Goal: Information Seeking & Learning: Learn about a topic

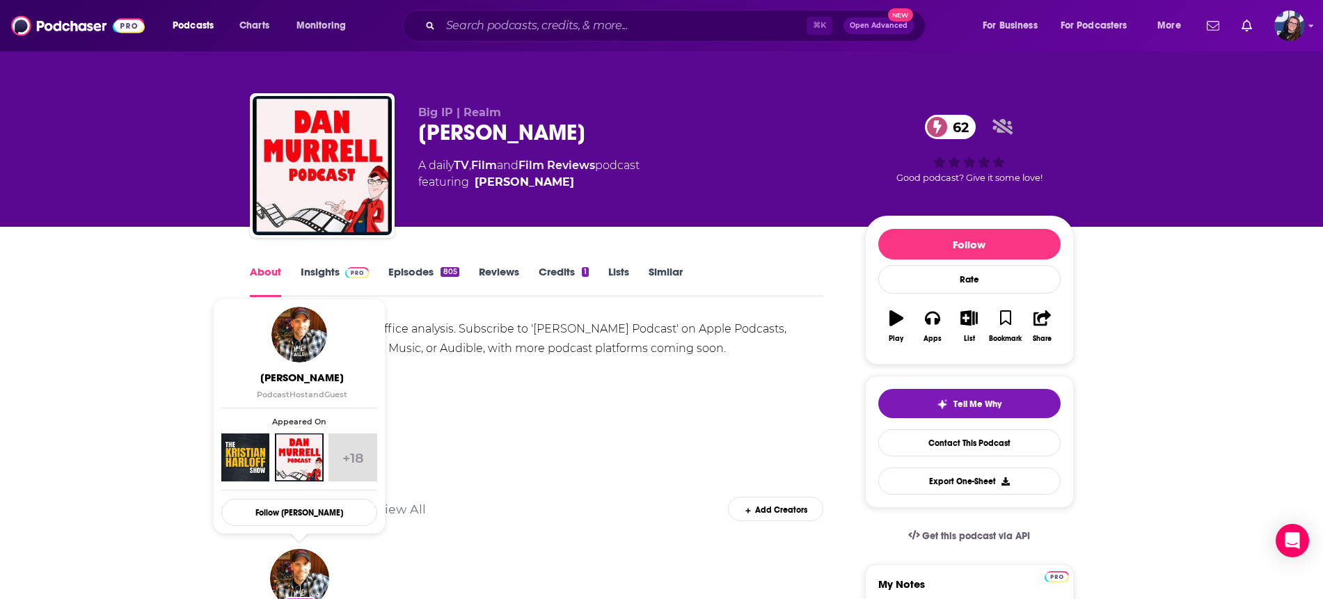
click at [328, 271] on link "Insights" at bounding box center [335, 281] width 69 height 32
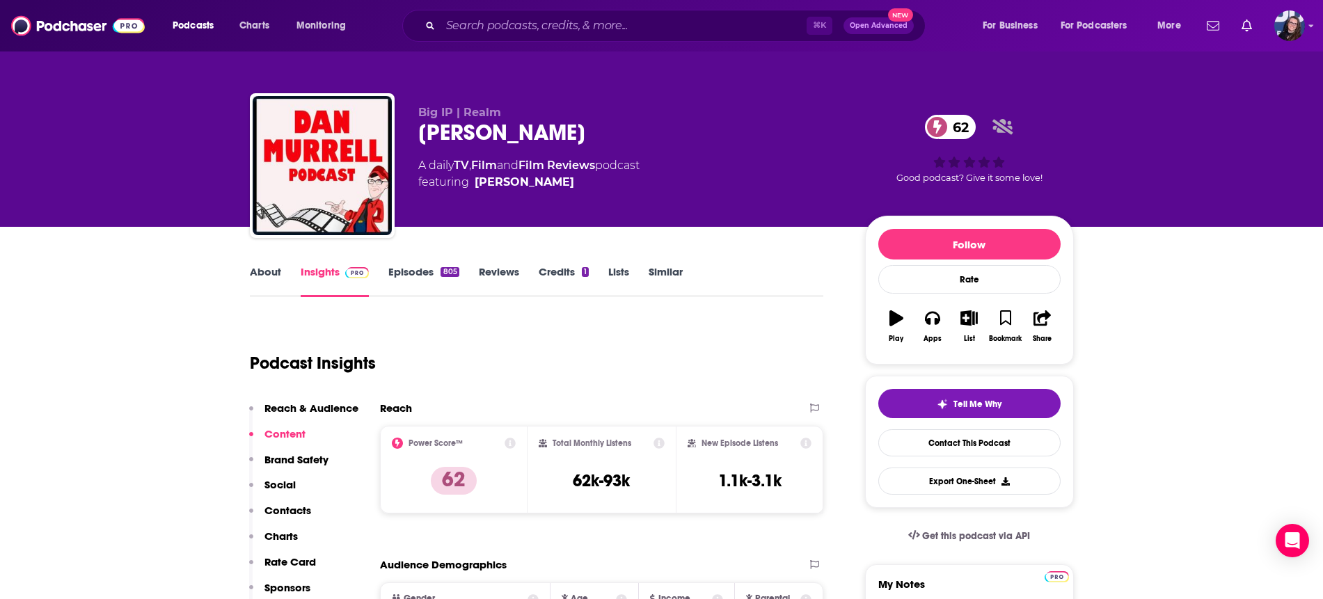
click at [419, 272] on link "Episodes 805" at bounding box center [423, 281] width 70 height 32
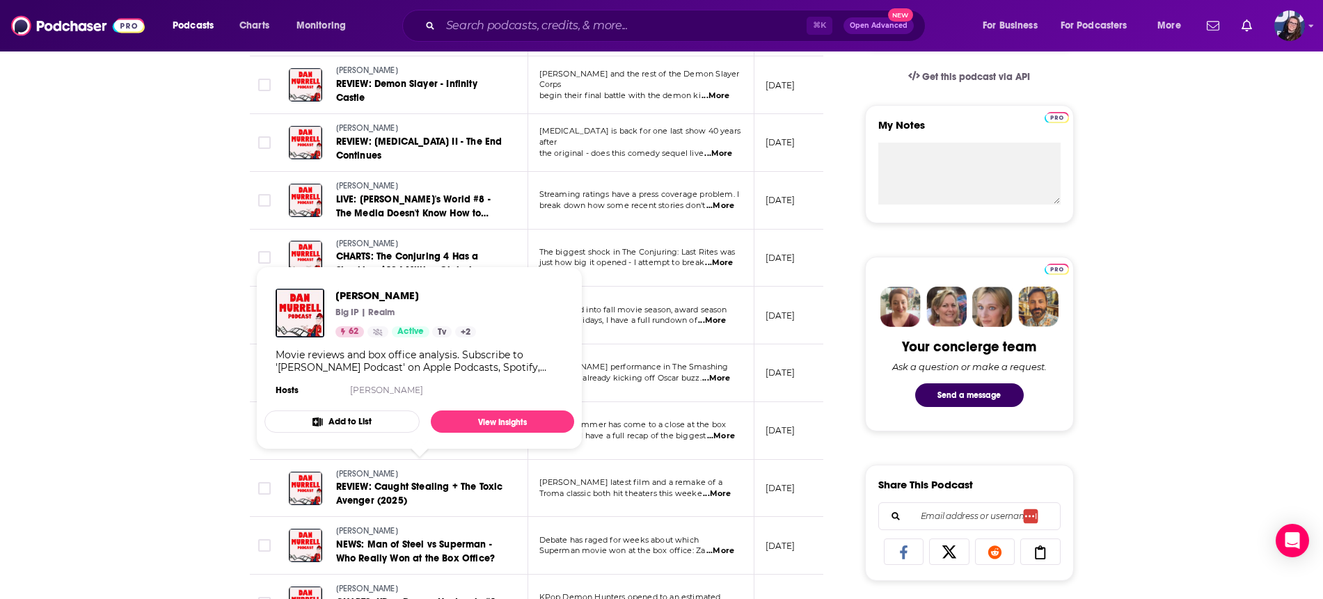
scroll to position [901, 0]
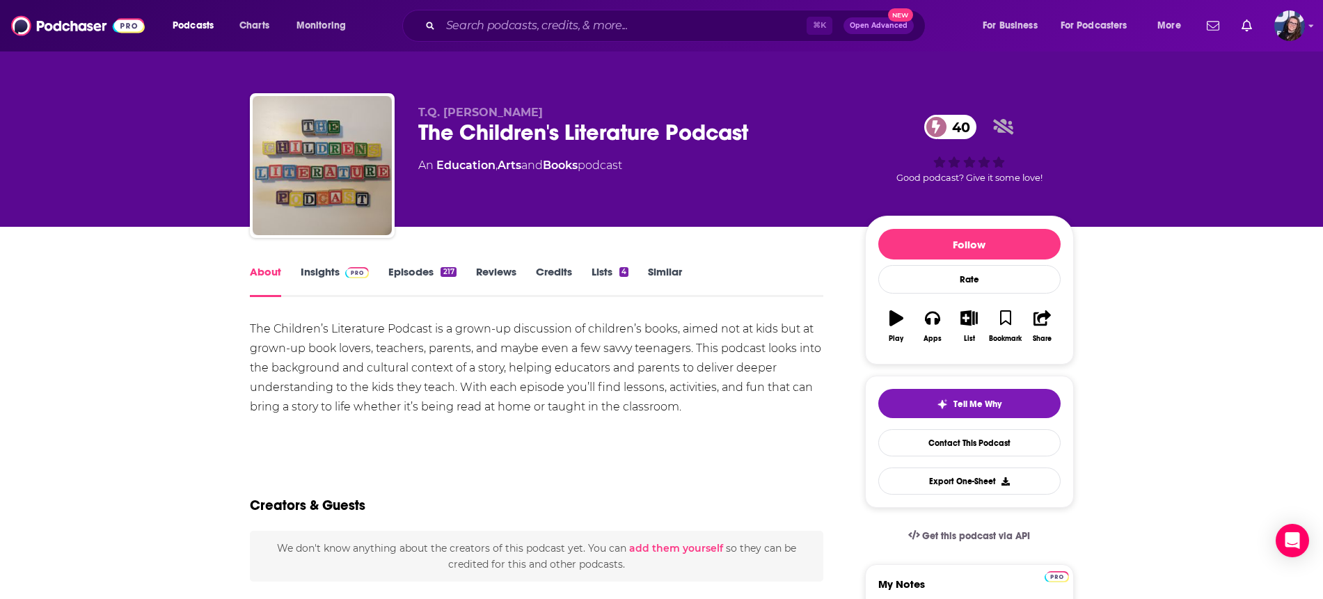
click at [328, 273] on link "Insights" at bounding box center [335, 281] width 69 height 32
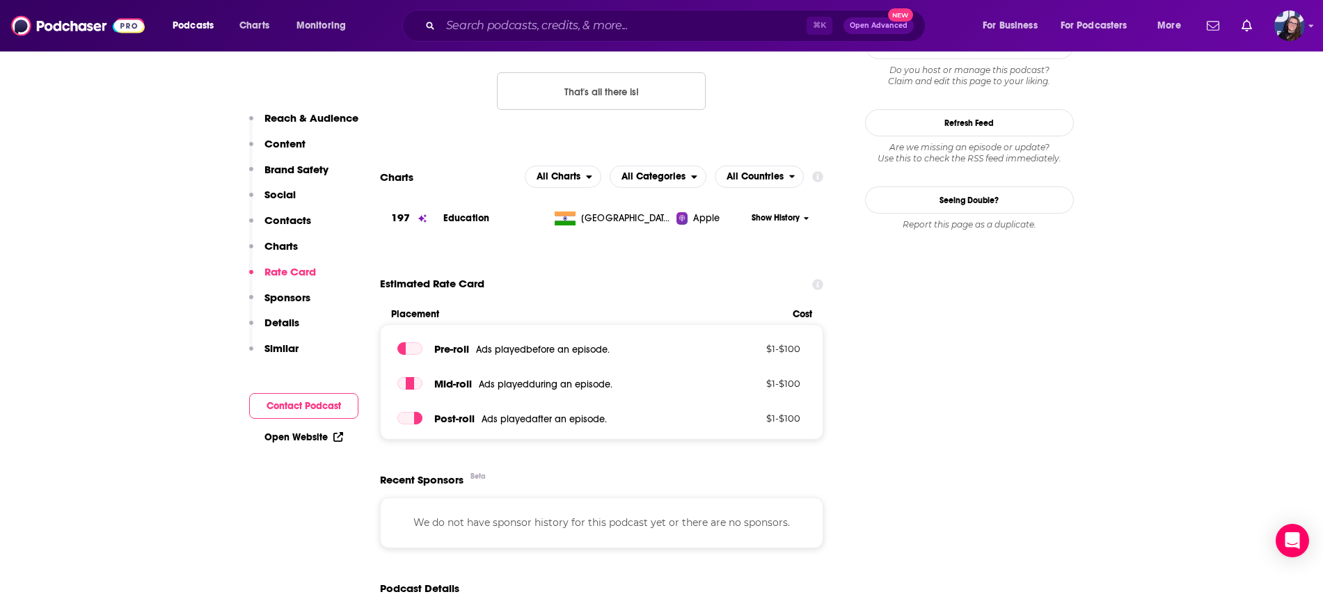
scroll to position [1473, 0]
